Goal: Find specific page/section: Find specific page/section

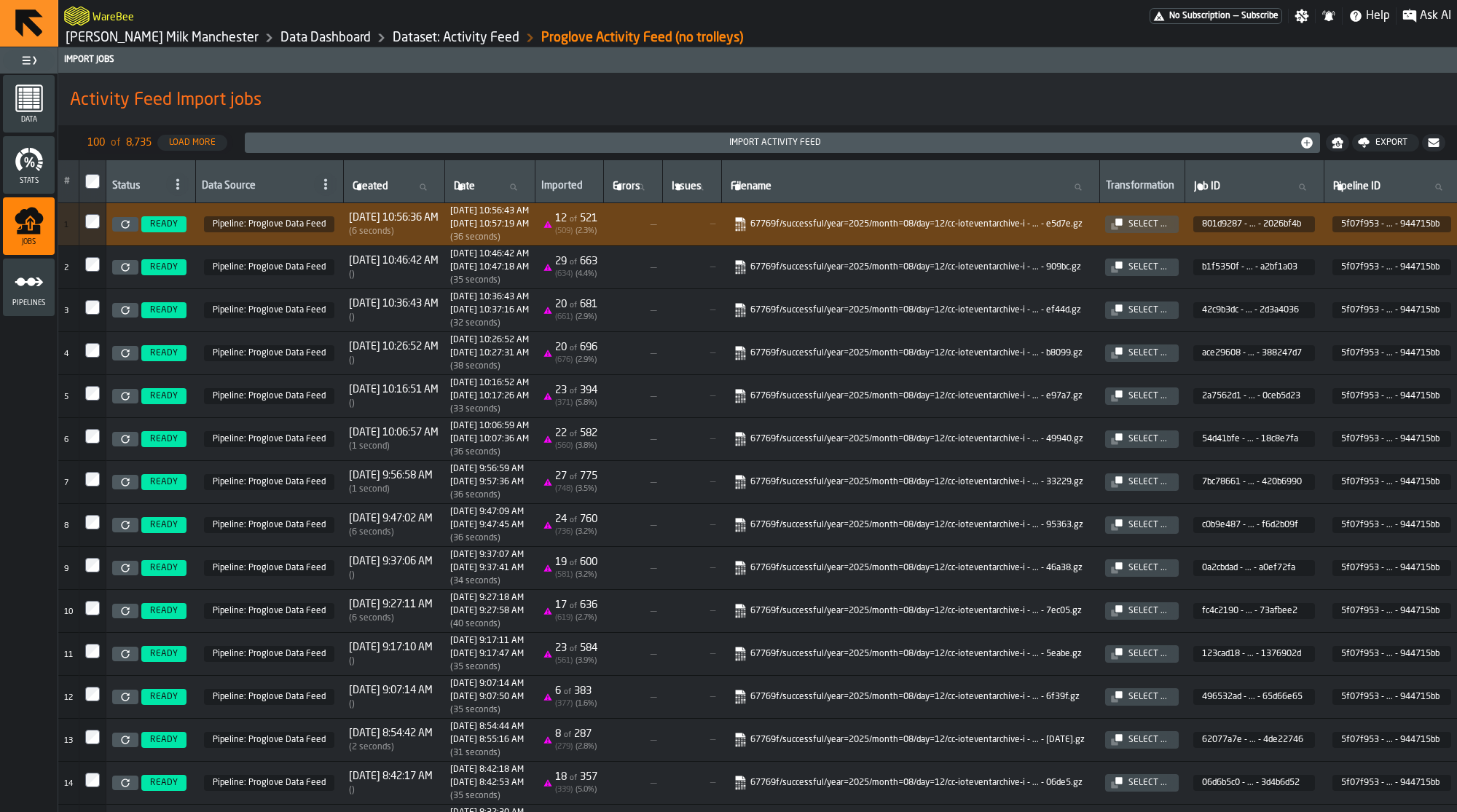
click at [280, 35] on link "Data Dashboard" at bounding box center [325, 38] width 91 height 16
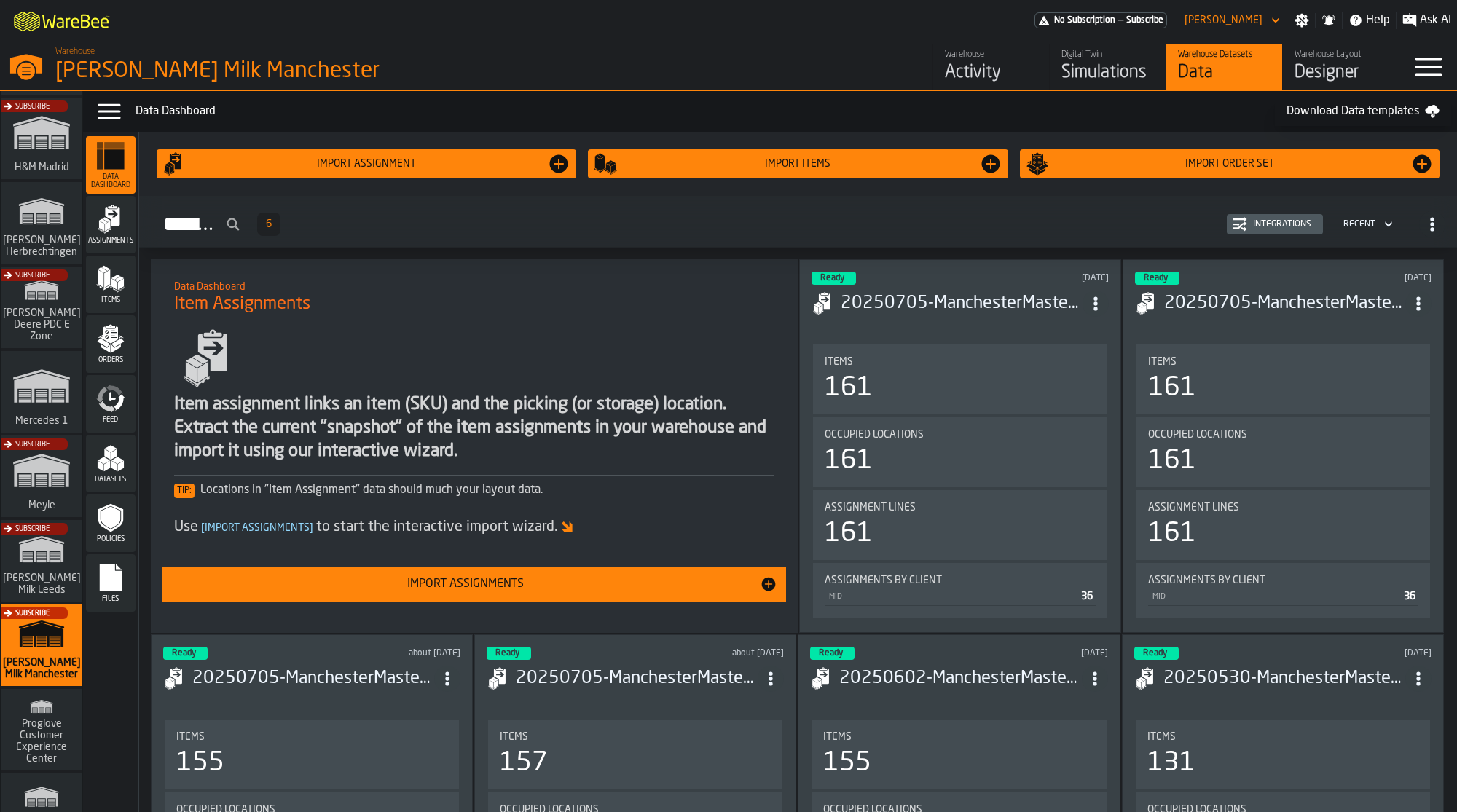
scroll to position [658, 0]
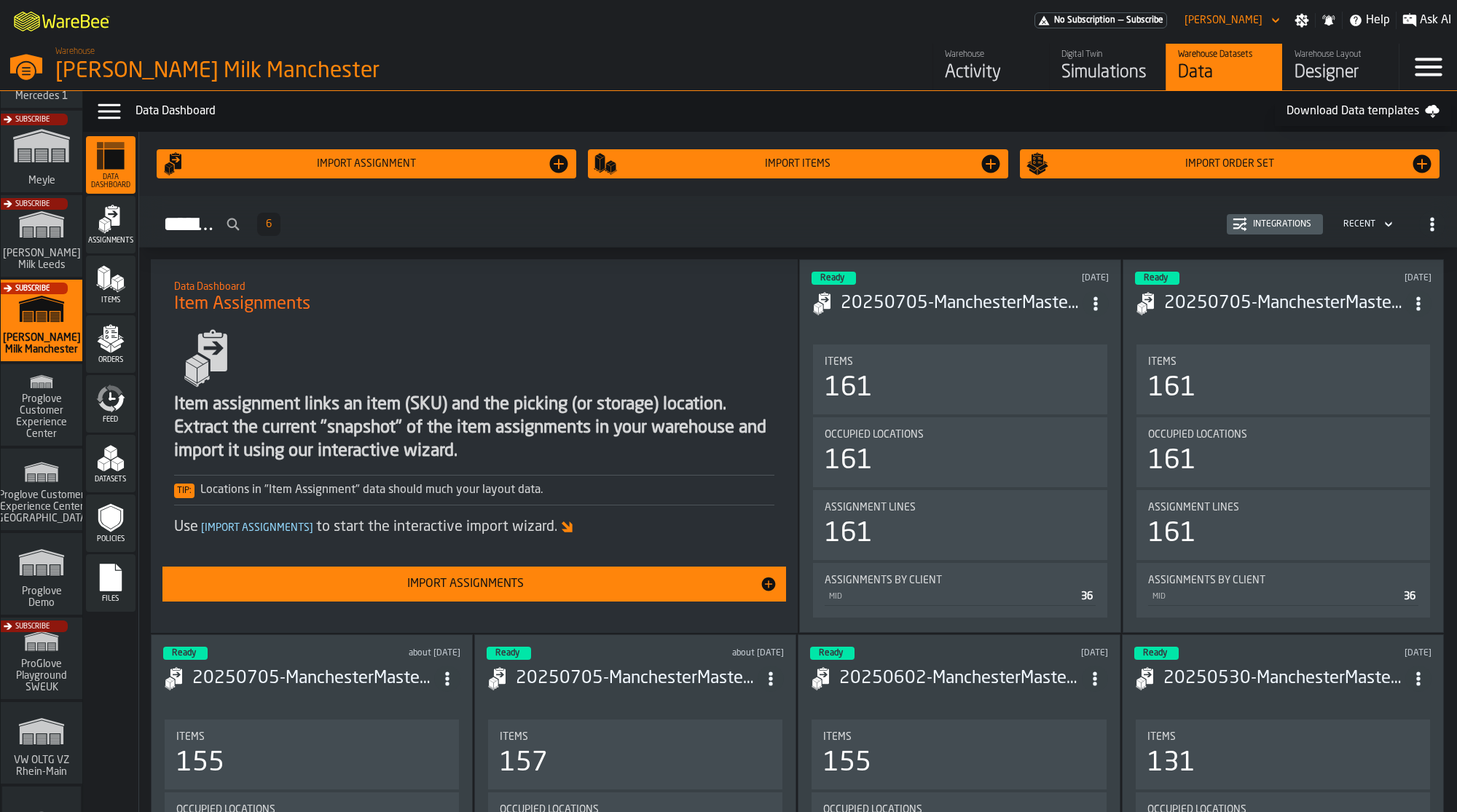
click at [65, 414] on span "Proglove Customer Experience Center" at bounding box center [42, 417] width 70 height 47
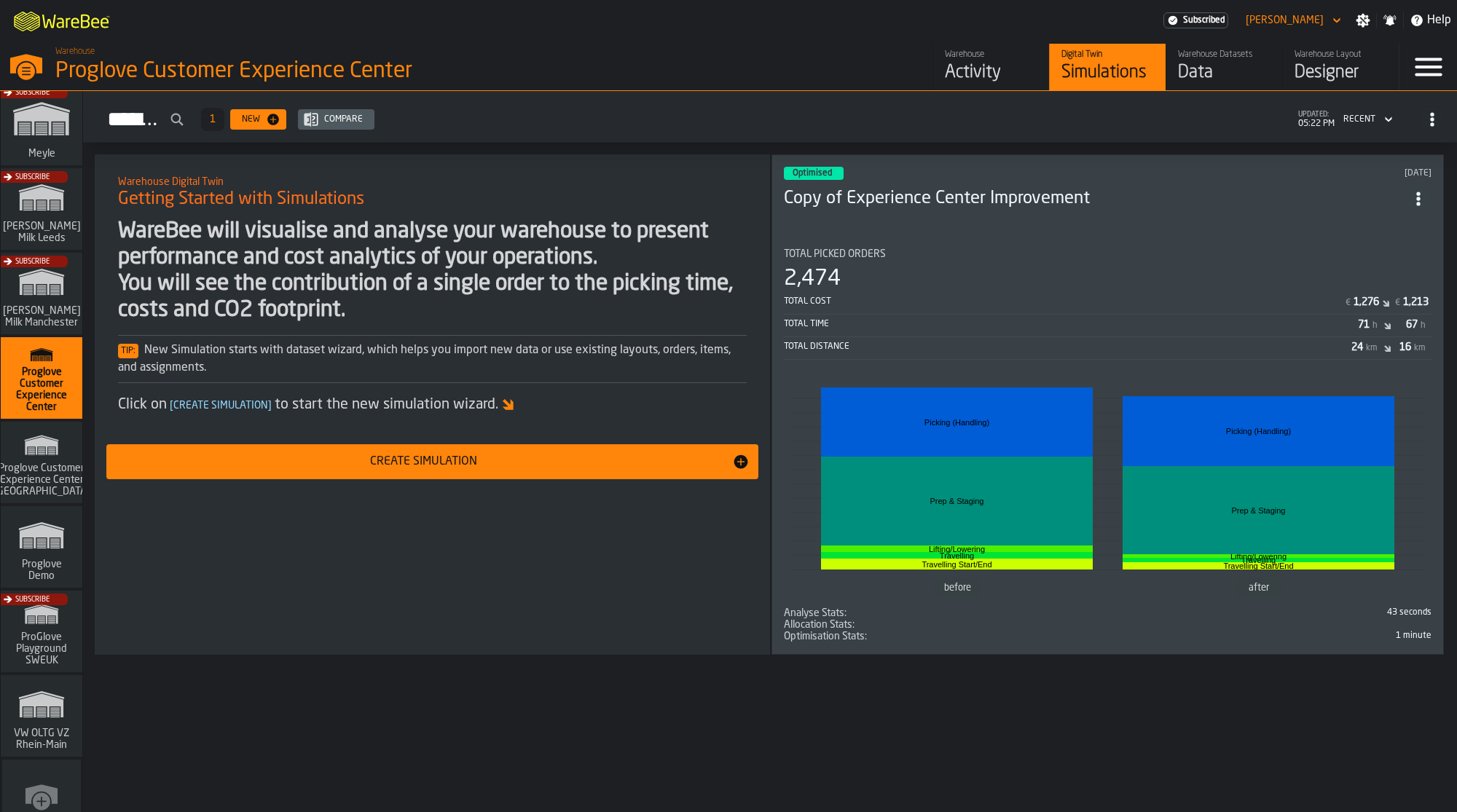
scroll to position [717, 0]
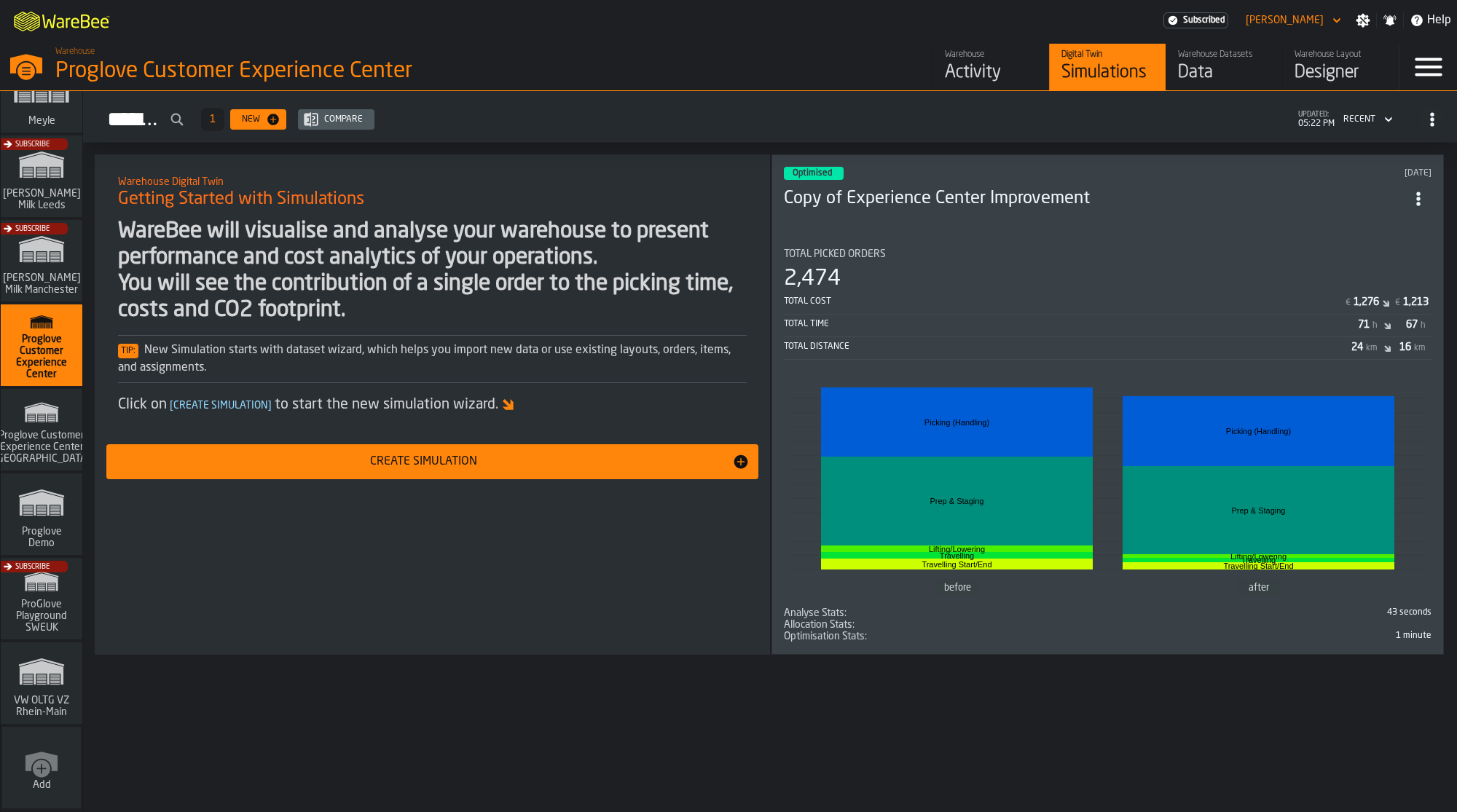
click at [63, 540] on span "Proglove Demo" at bounding box center [42, 538] width 70 height 23
